Goal: Register for event/course

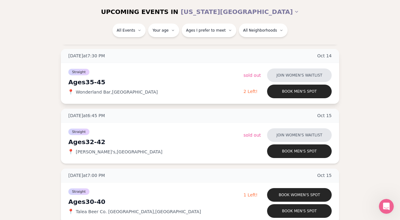
scroll to position [487, 0]
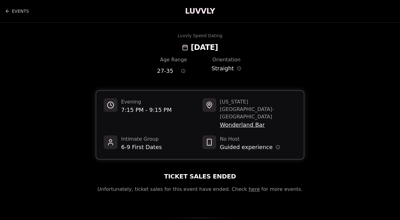
click at [245, 121] on span "Wonderland Bar" at bounding box center [258, 125] width 76 height 9
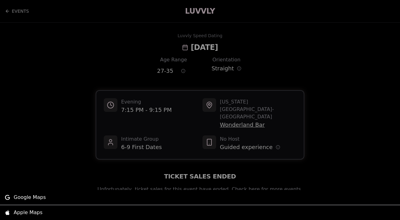
click at [288, 77] on div at bounding box center [200, 110] width 400 height 220
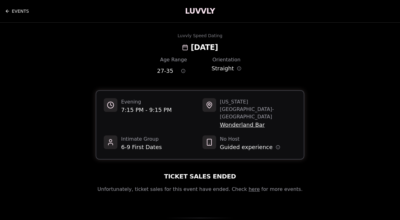
click at [8, 14] on link "EVENTS" at bounding box center [17, 11] width 24 height 12
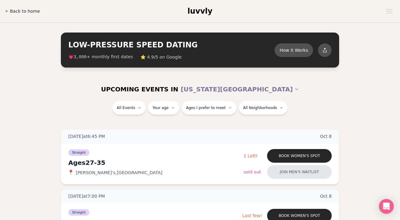
click at [20, 11] on span "Back to home" at bounding box center [25, 11] width 30 height 6
click at [294, 52] on button "How it Works" at bounding box center [293, 50] width 40 height 14
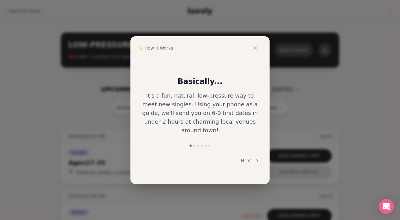
click at [248, 154] on button "Next" at bounding box center [249, 161] width 19 height 14
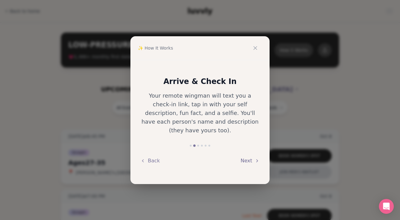
click at [248, 154] on button "Next" at bounding box center [249, 161] width 19 height 14
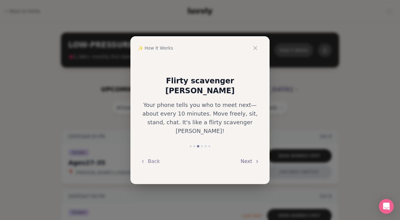
click at [246, 155] on button "Next" at bounding box center [249, 162] width 19 height 14
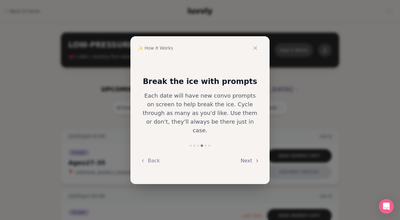
click at [257, 160] on icon at bounding box center [256, 161] width 1 height 2
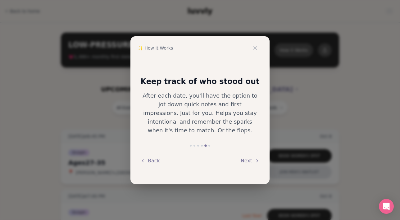
click at [253, 157] on button "Next" at bounding box center [249, 161] width 19 height 14
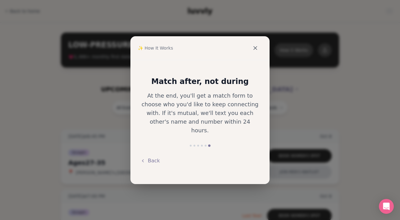
click at [254, 49] on icon at bounding box center [254, 48] width 3 height 3
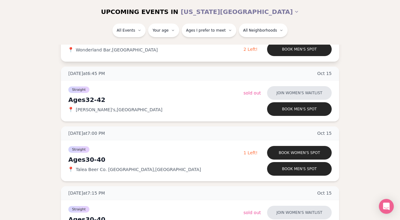
scroll to position [544, 0]
